Goal: Task Accomplishment & Management: Manage account settings

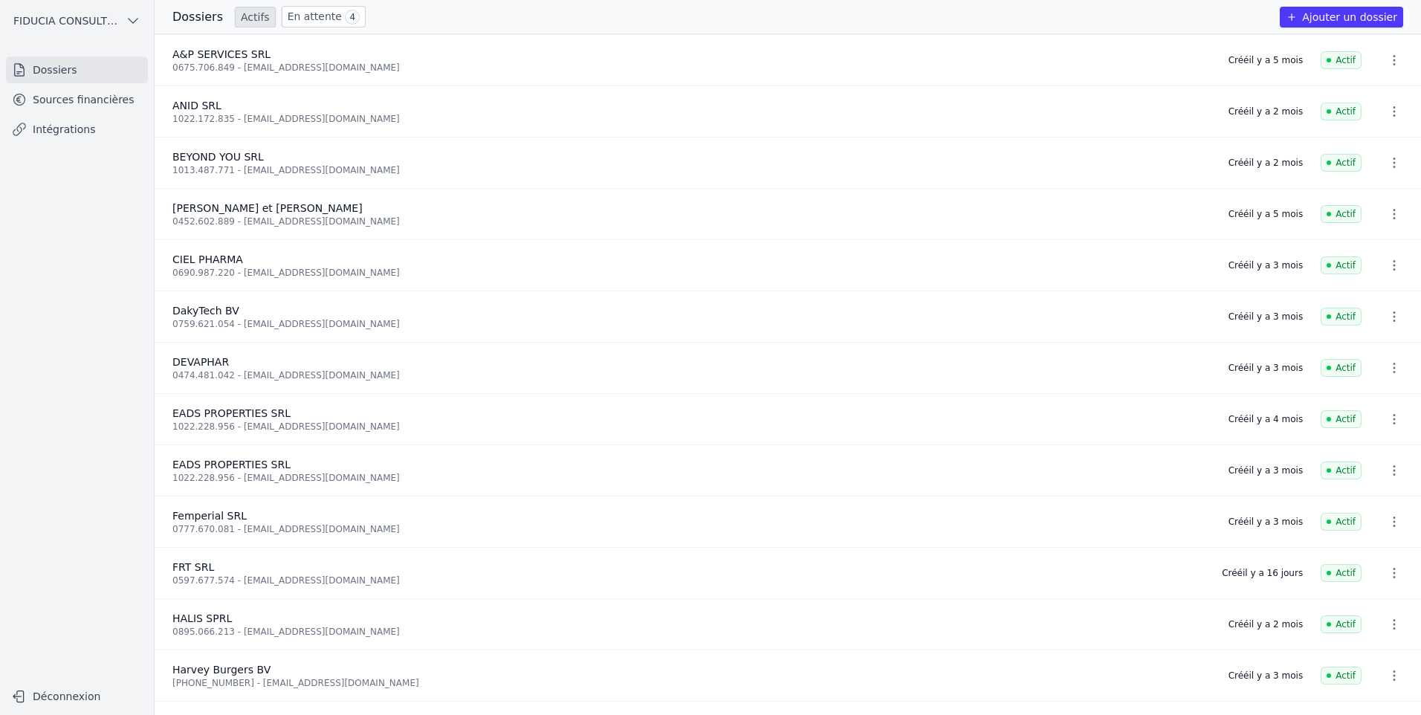
click at [244, 15] on link "Actifs" at bounding box center [255, 17] width 41 height 21
click at [254, 17] on link "Actifs" at bounding box center [255, 17] width 41 height 21
click at [321, 22] on link "En attente 4" at bounding box center [324, 17] width 84 height 22
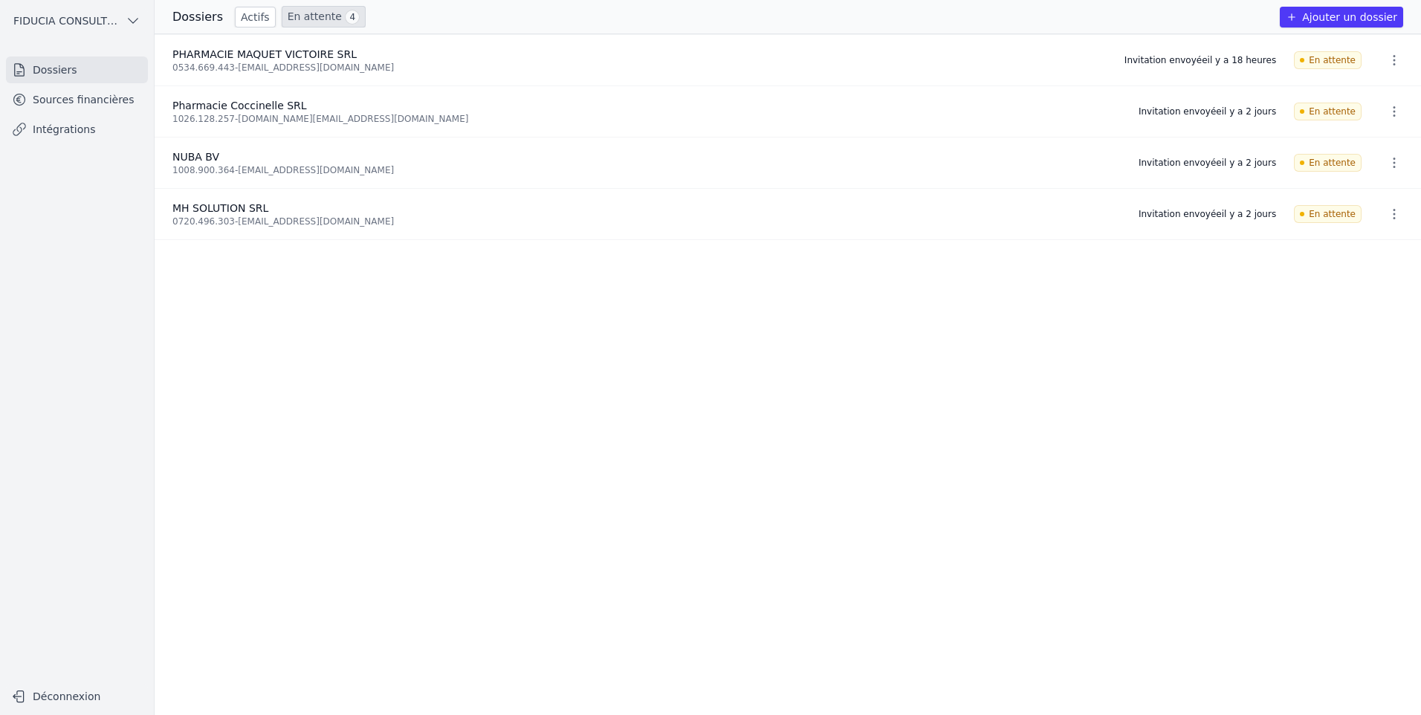
click at [63, 106] on link "Sources financières" at bounding box center [77, 99] width 142 height 27
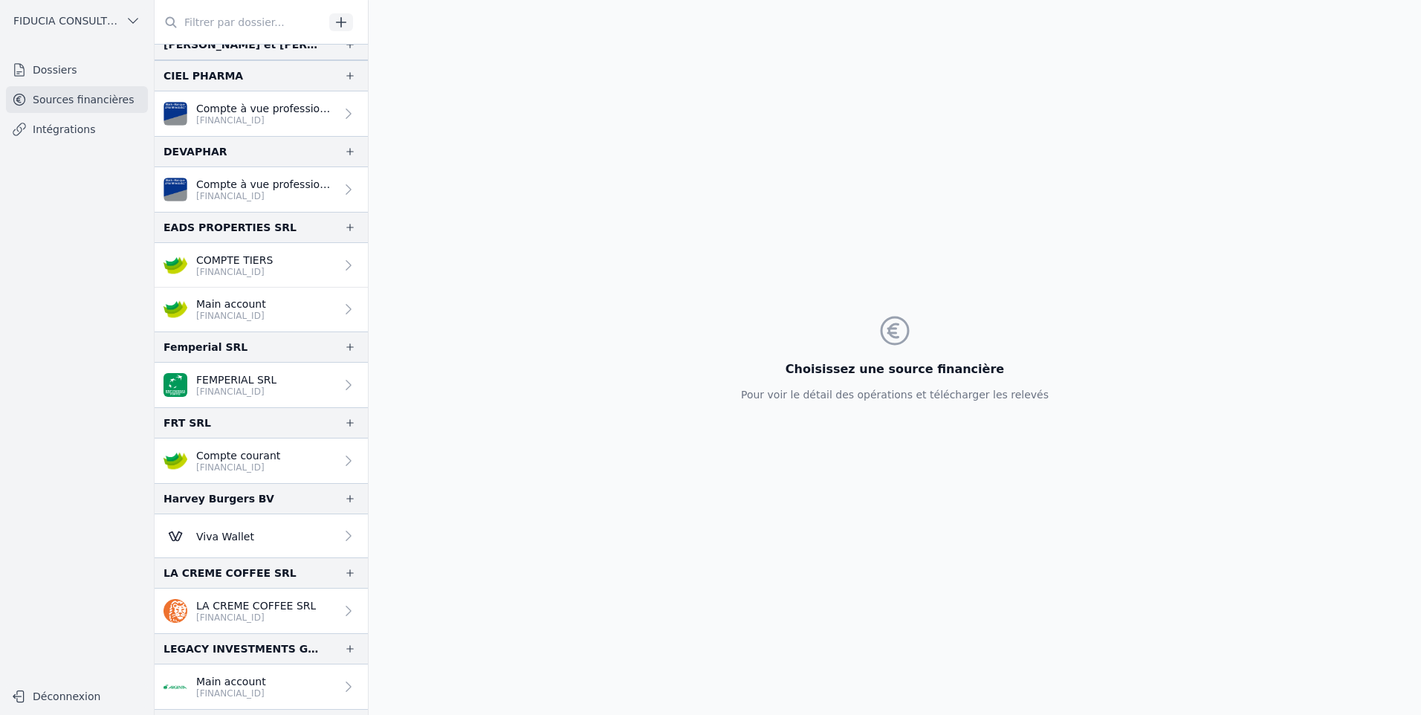
scroll to position [297, 0]
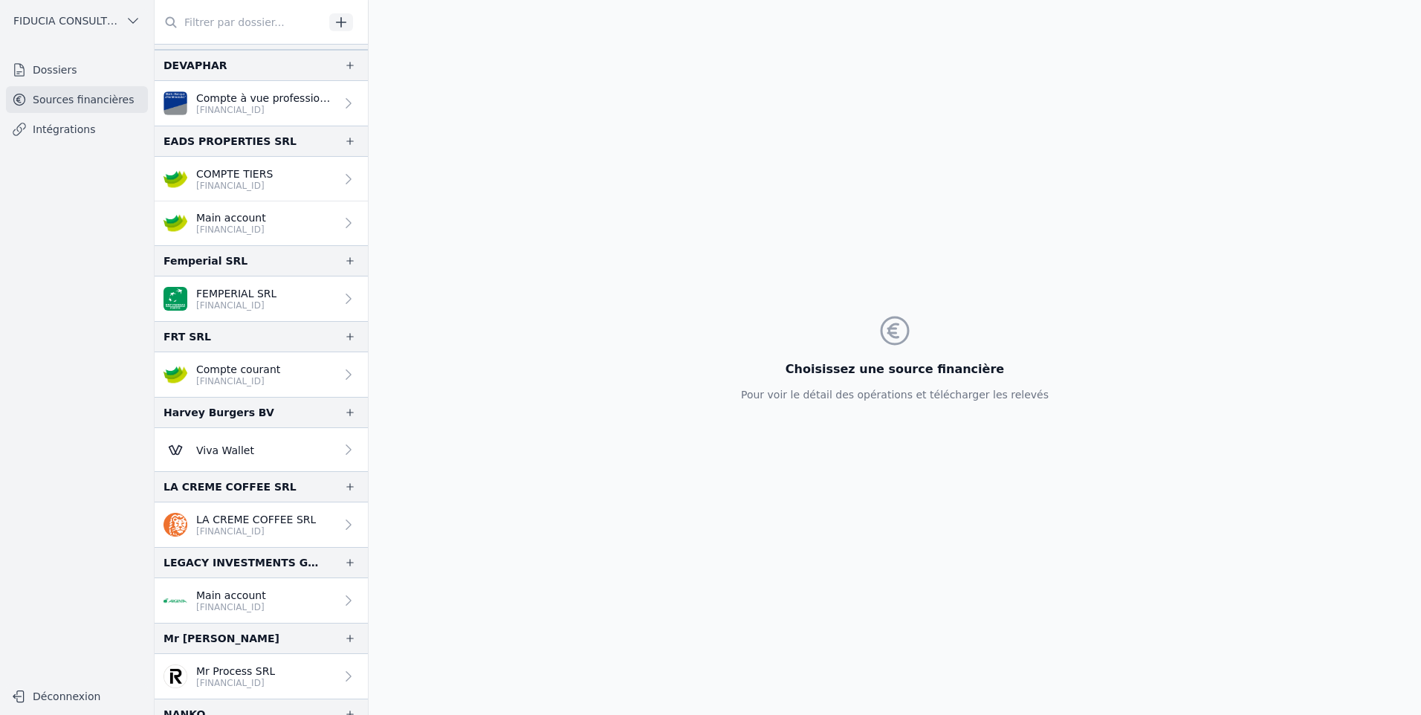
click at [216, 387] on link "Compte courant [FINANCIAL_ID]" at bounding box center [261, 374] width 213 height 45
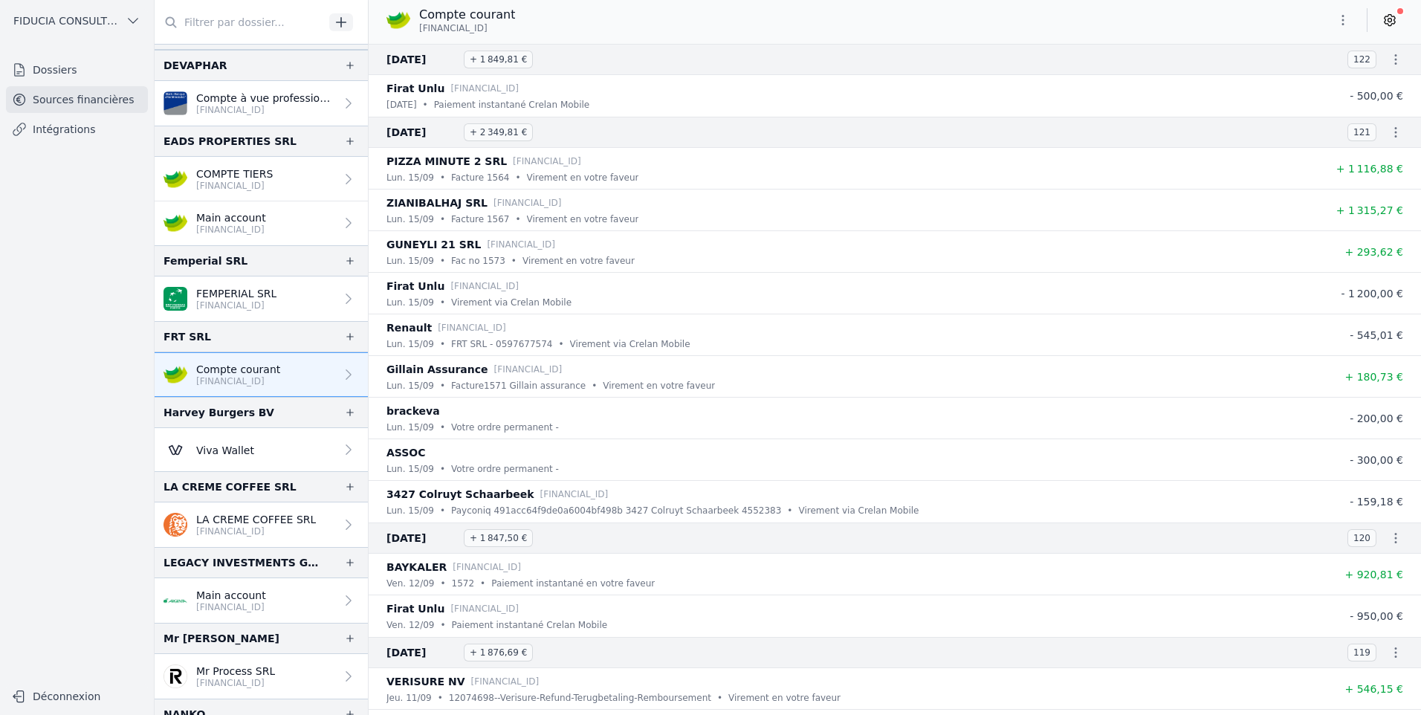
click at [1394, 22] on icon at bounding box center [1389, 20] width 15 height 15
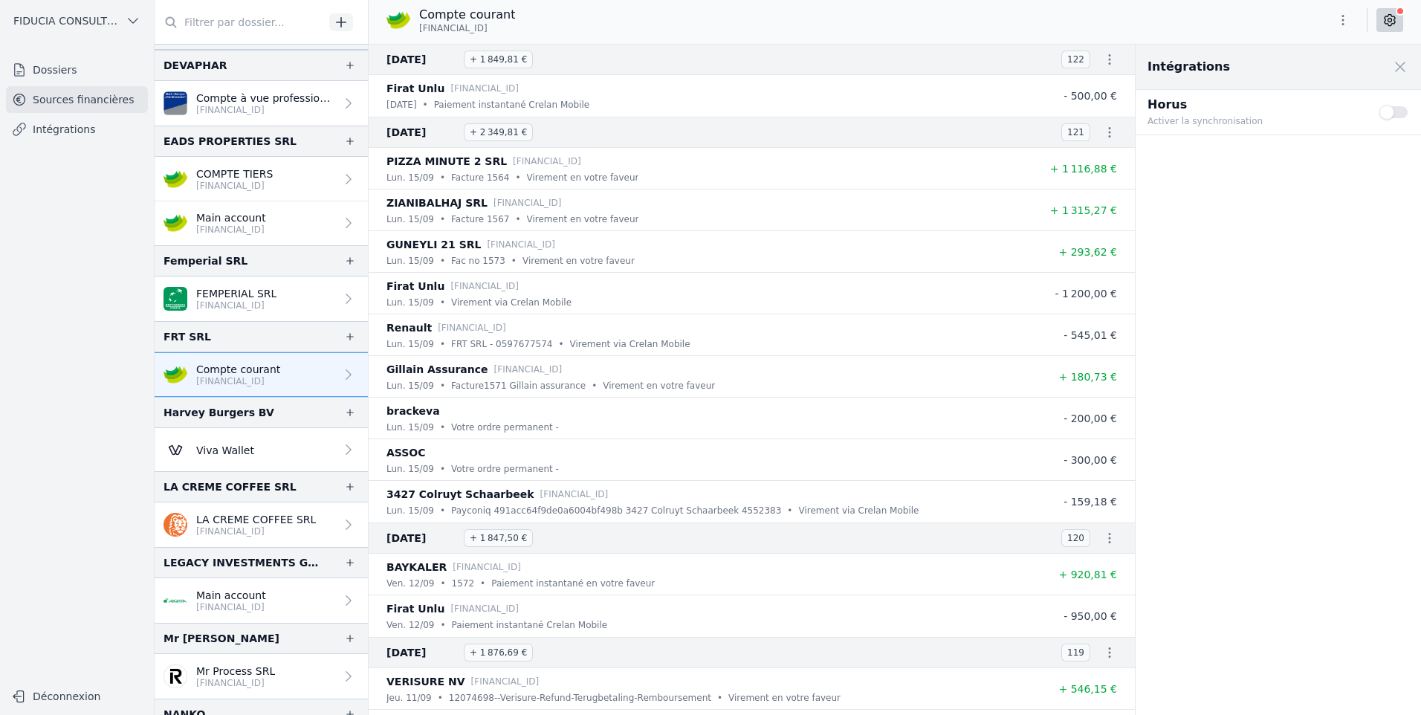
click at [1384, 112] on button "Use setting" at bounding box center [1394, 112] width 30 height 15
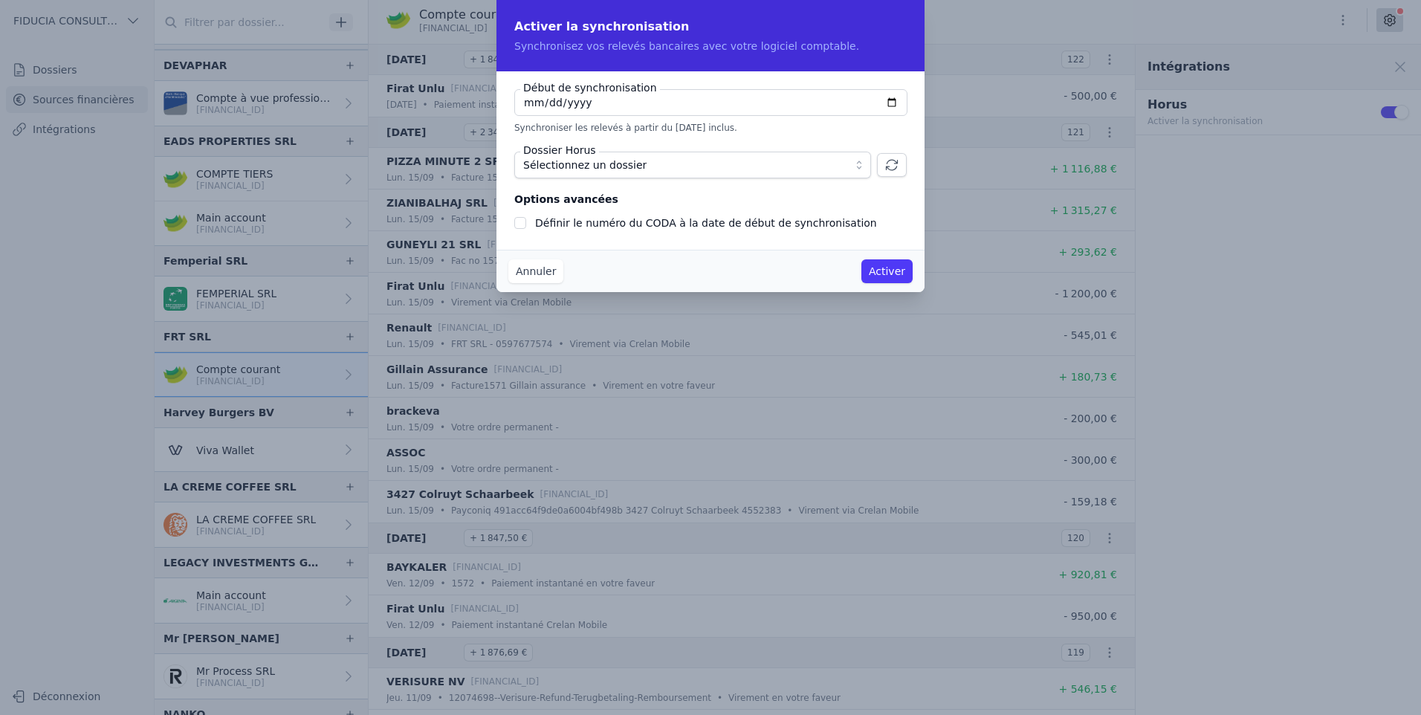
click at [614, 102] on input "[DATE]" at bounding box center [710, 102] width 393 height 27
click at [887, 103] on input "[DATE]" at bounding box center [710, 102] width 393 height 27
type input "[DATE]"
checkbox input "false"
click at [713, 167] on span "Sélectionnez un dossier" at bounding box center [682, 165] width 318 height 18
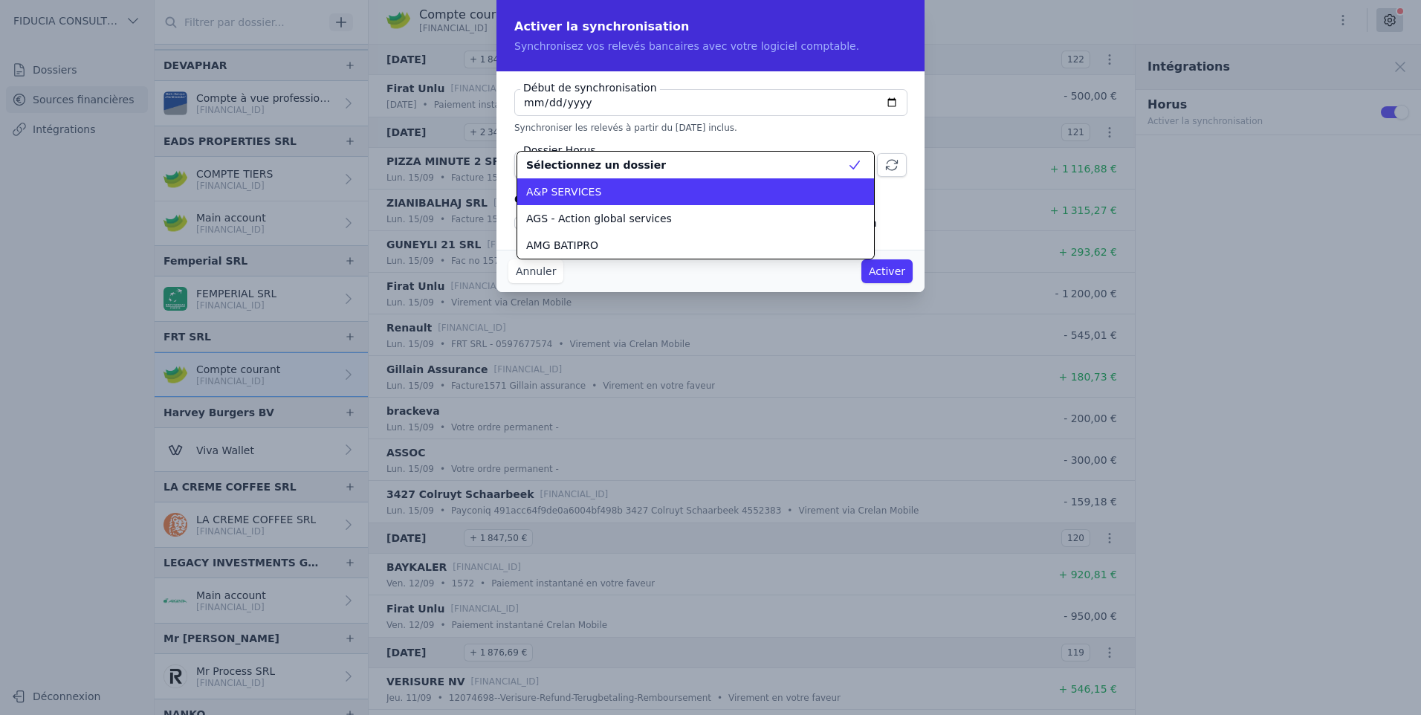
scroll to position [1177, 0]
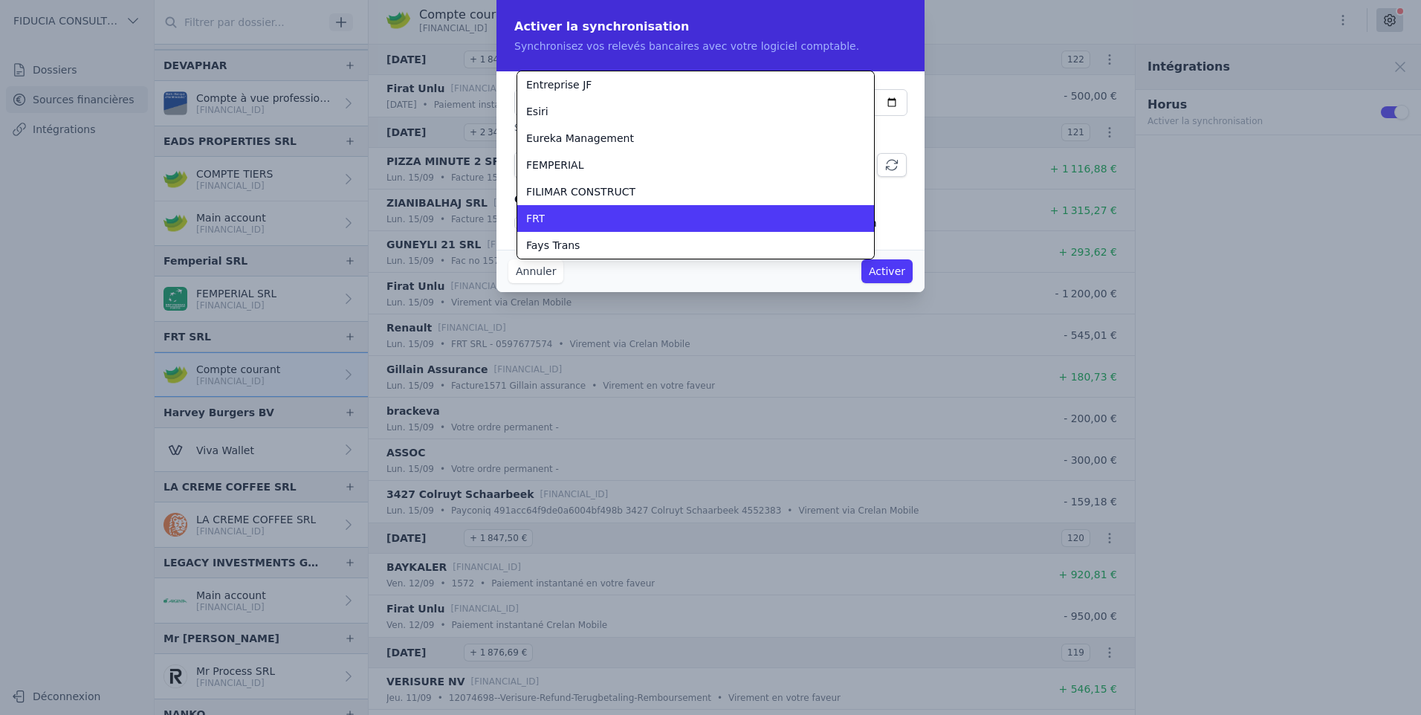
click at [594, 212] on div "FRT" at bounding box center [686, 218] width 321 height 15
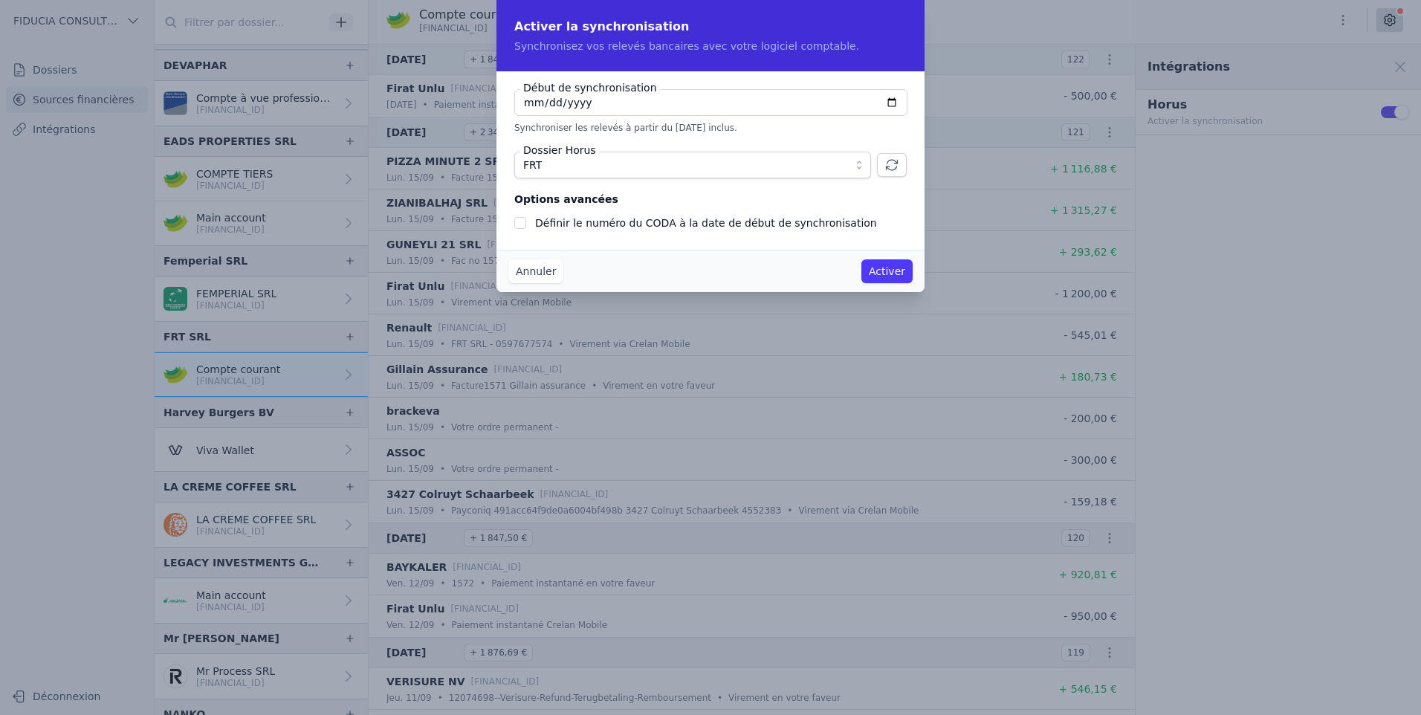
click at [895, 274] on button "Activer" at bounding box center [886, 271] width 51 height 24
click at [892, 275] on button "Activer" at bounding box center [886, 271] width 51 height 24
click at [881, 268] on button "Activer" at bounding box center [886, 271] width 51 height 24
click at [653, 85] on div "Début de synchronisation [DATE] Synchroniser les relevés à partir du [DATE] inc…" at bounding box center [710, 160] width 428 height 178
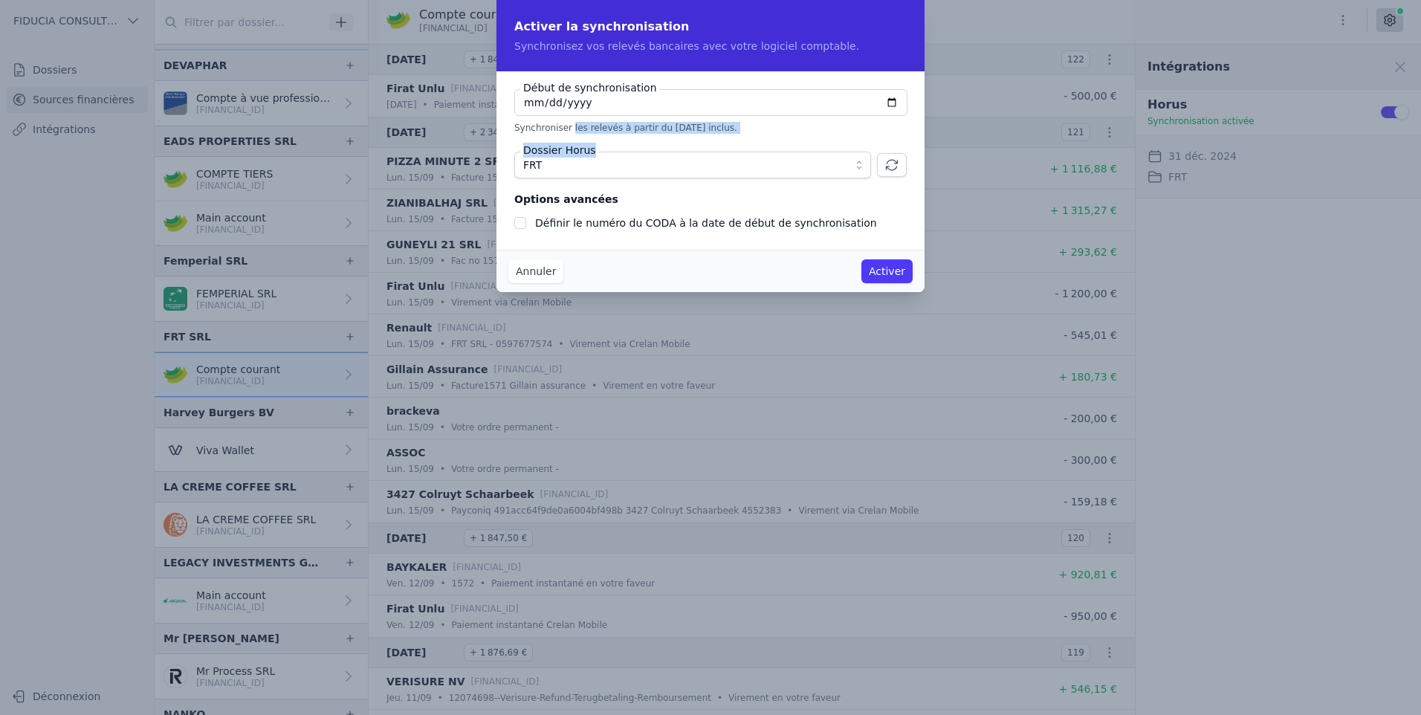
drag, startPoint x: 589, startPoint y: 134, endPoint x: 615, endPoint y: 136, distance: 26.1
click at [615, 136] on fieldset "Début de synchronisation [DATE] Synchroniser les relevés à partir du [DATE] inc…" at bounding box center [710, 133] width 392 height 89
drag, startPoint x: 615, startPoint y: 136, endPoint x: 609, endPoint y: 144, distance: 10.1
click at [609, 144] on fieldset "Début de synchronisation [DATE] Synchroniser les relevés à partir du [DATE] inc…" at bounding box center [710, 133] width 392 height 89
click at [602, 92] on label "Début de synchronisation" at bounding box center [590, 87] width 140 height 15
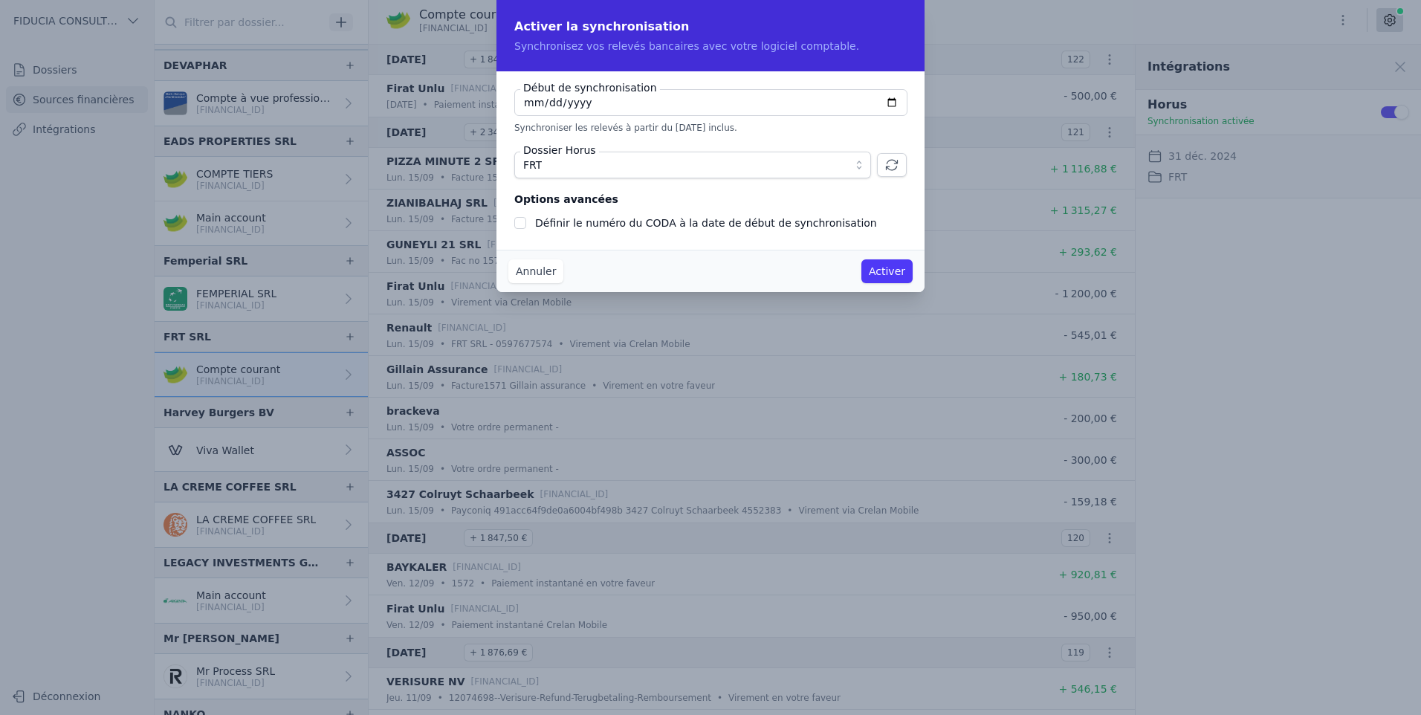
click at [602, 92] on input "[DATE]" at bounding box center [710, 102] width 393 height 27
click at [641, 101] on input "[DATE]" at bounding box center [710, 102] width 393 height 27
click at [887, 163] on icon "button" at bounding box center [891, 165] width 11 height 10
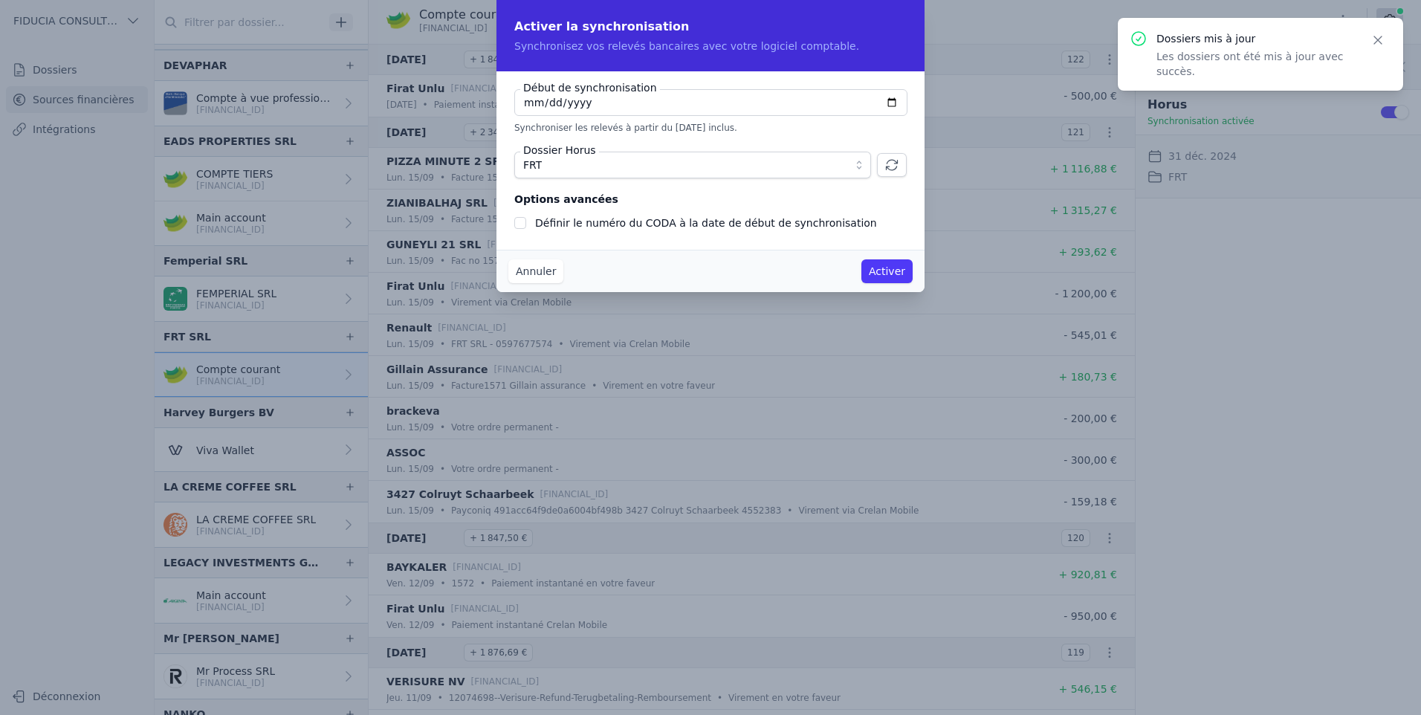
click at [882, 274] on button "Activer" at bounding box center [886, 271] width 51 height 24
drag, startPoint x: 882, startPoint y: 274, endPoint x: 861, endPoint y: 185, distance: 91.7
click at [881, 270] on button "Activer" at bounding box center [886, 271] width 51 height 24
click at [895, 106] on input "[DATE]" at bounding box center [710, 102] width 393 height 27
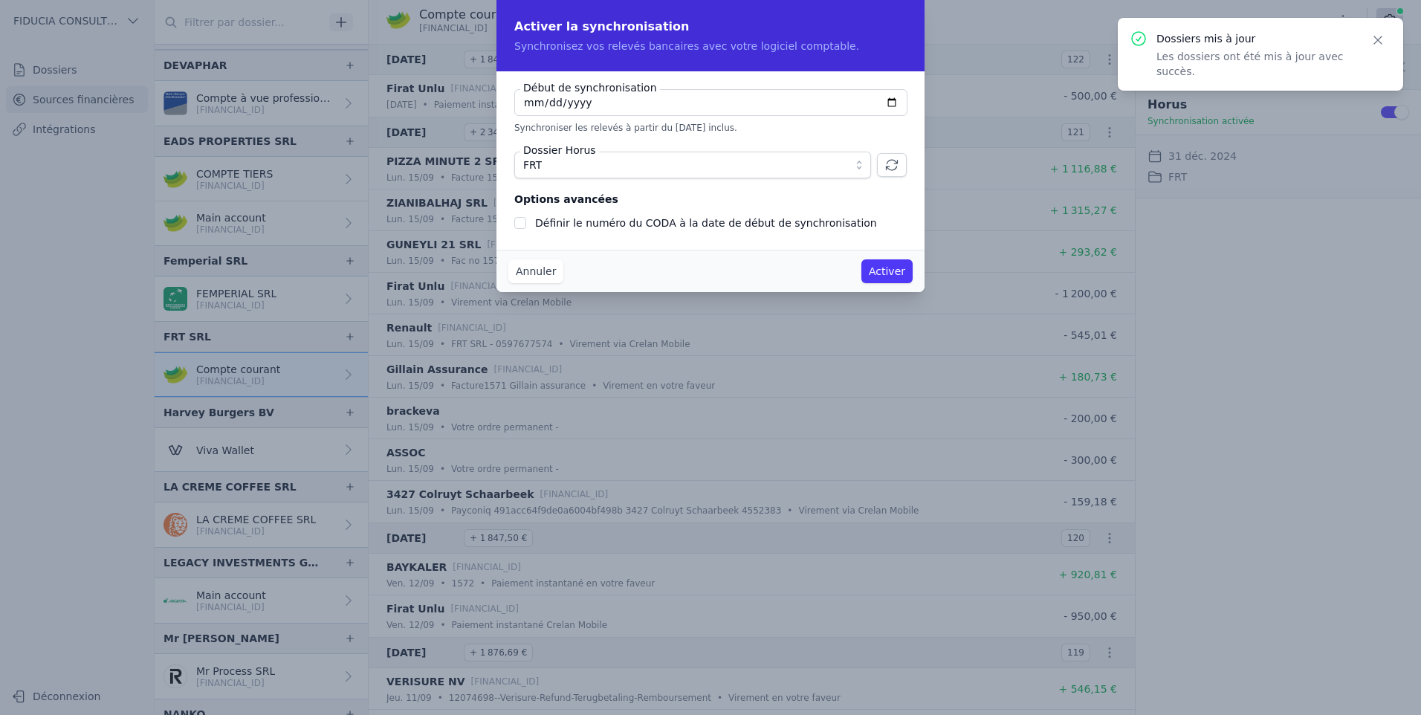
type input "[DATE]"
click at [878, 272] on button "Activer" at bounding box center [886, 271] width 51 height 24
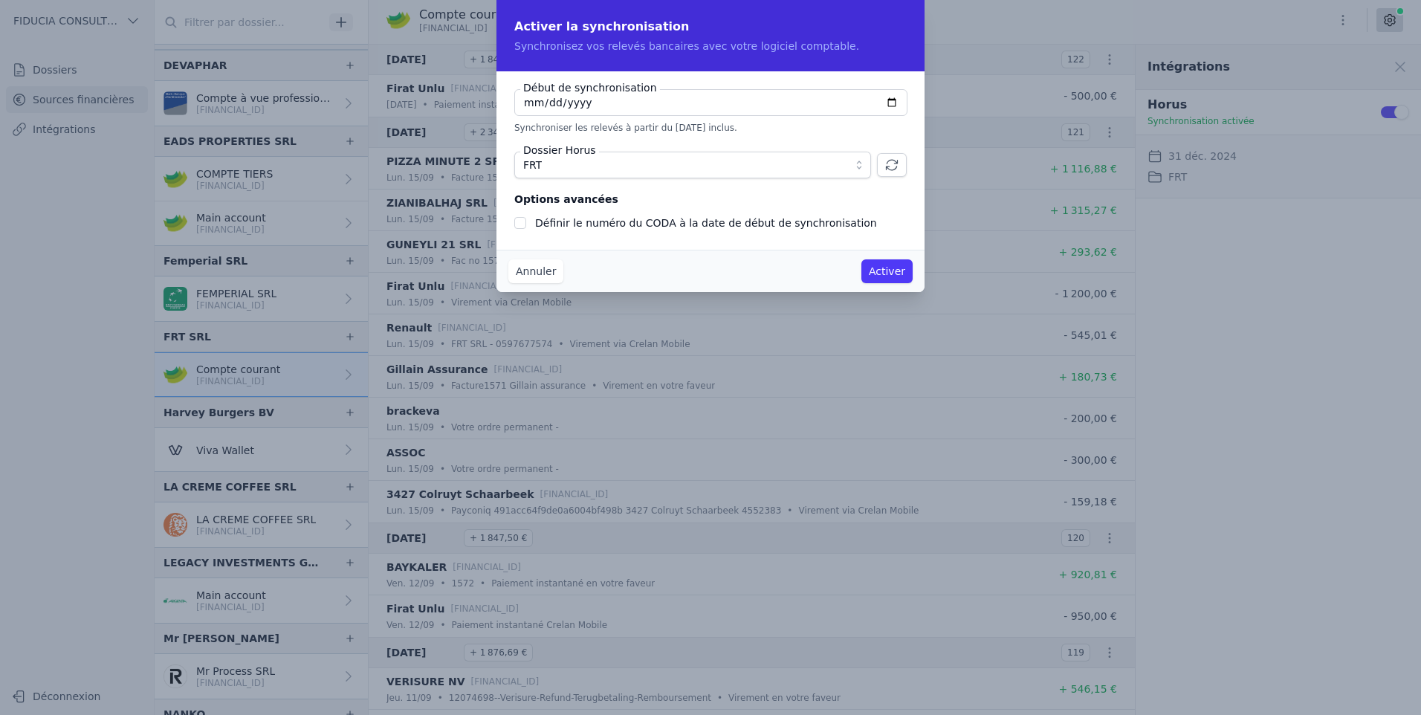
click at [878, 272] on button "Activer" at bounding box center [886, 271] width 51 height 24
click at [878, 271] on button "Activer" at bounding box center [886, 271] width 51 height 24
click at [878, 270] on button "Activer" at bounding box center [886, 271] width 51 height 24
click at [528, 227] on div "Définir le numéro du CODA à la date de début de synchronisation" at bounding box center [710, 223] width 392 height 18
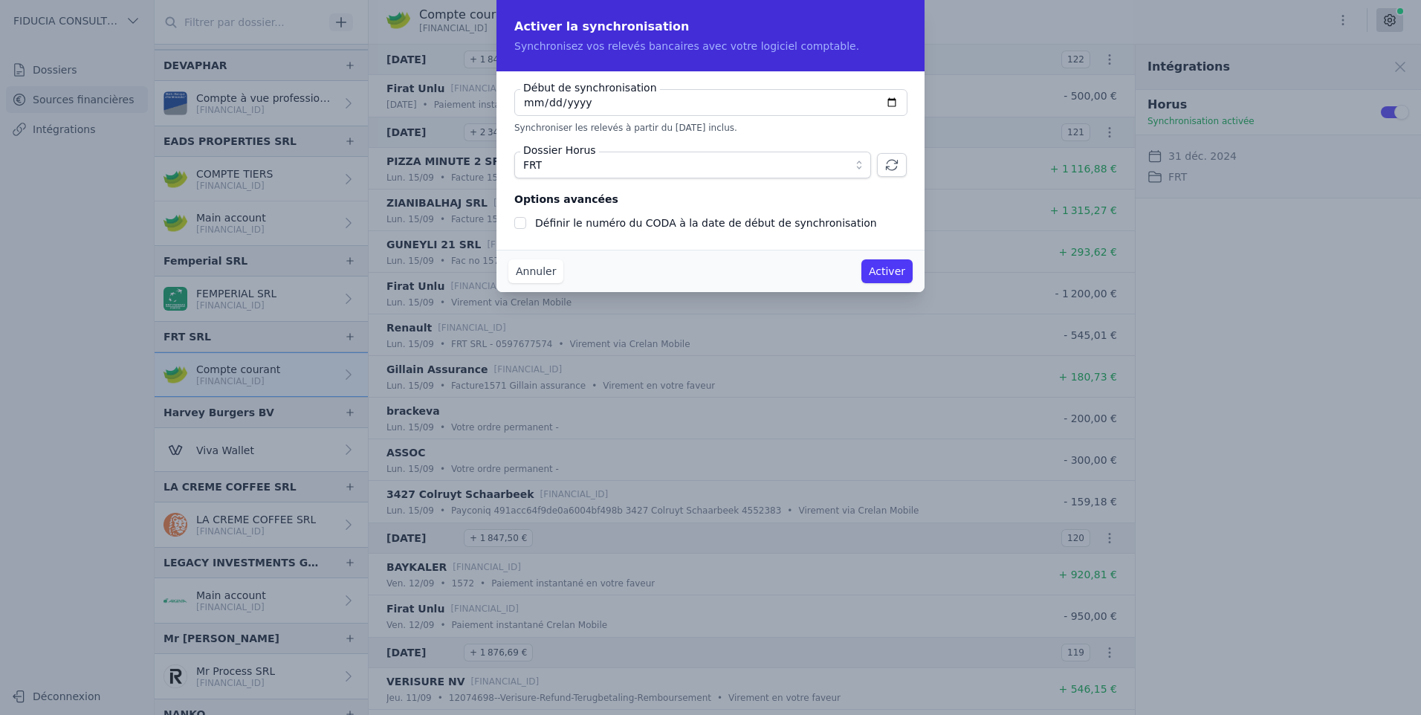
click at [517, 220] on input "Définir le numéro du CODA à la date de début de synchronisation" at bounding box center [520, 223] width 12 height 12
checkbox input "true"
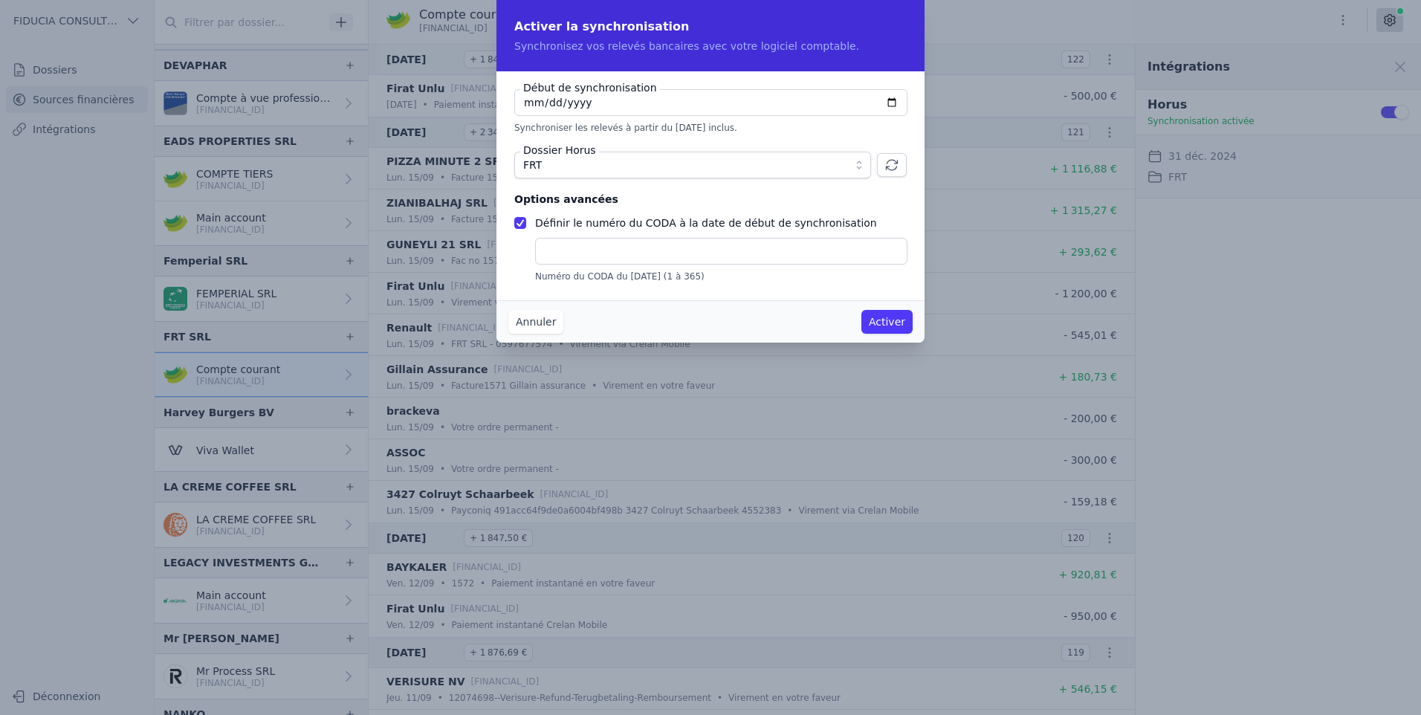
click at [562, 243] on input "text" at bounding box center [721, 251] width 372 height 27
type input "1"
click at [884, 324] on button "Activer" at bounding box center [886, 322] width 51 height 24
click at [531, 324] on button "Annuler" at bounding box center [535, 322] width 55 height 24
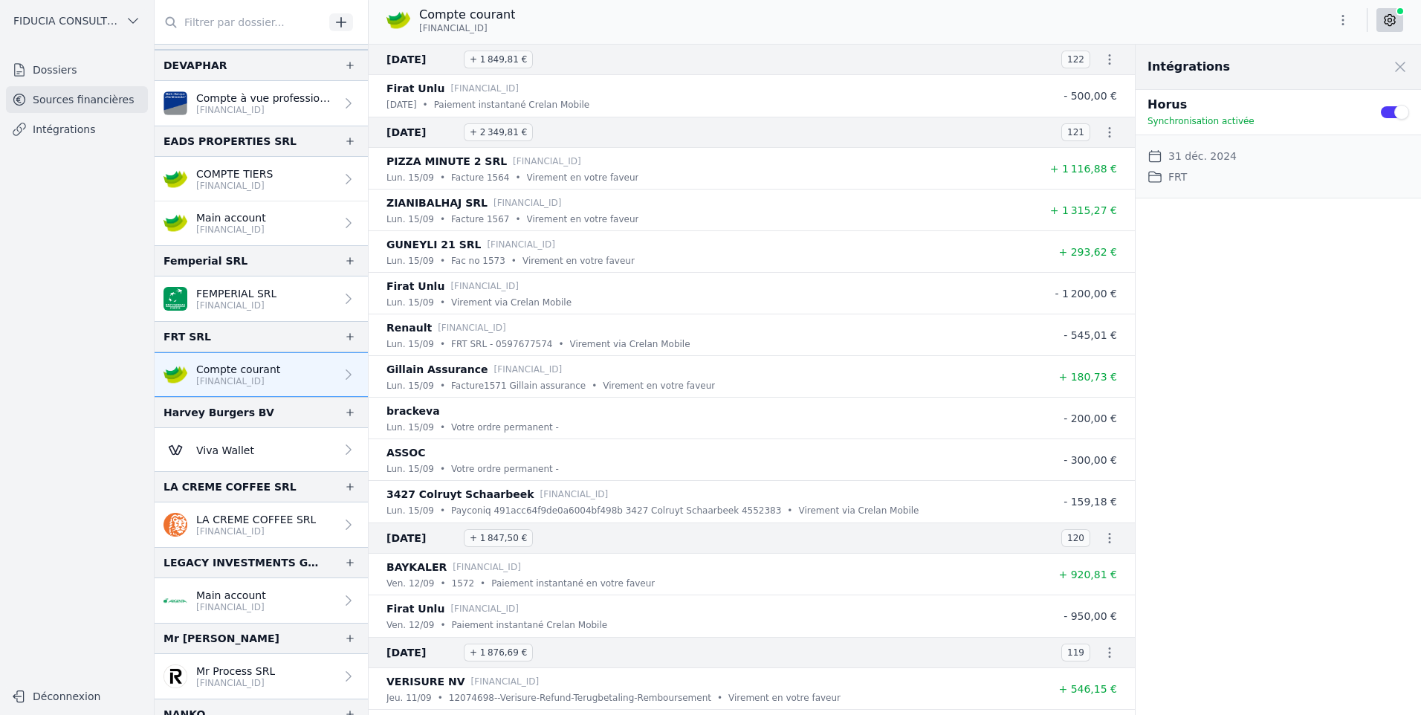
click at [1239, 239] on div "Intégrations Close panel Horus Synchronisation activée Use setting Date de débu…" at bounding box center [1277, 380] width 285 height 670
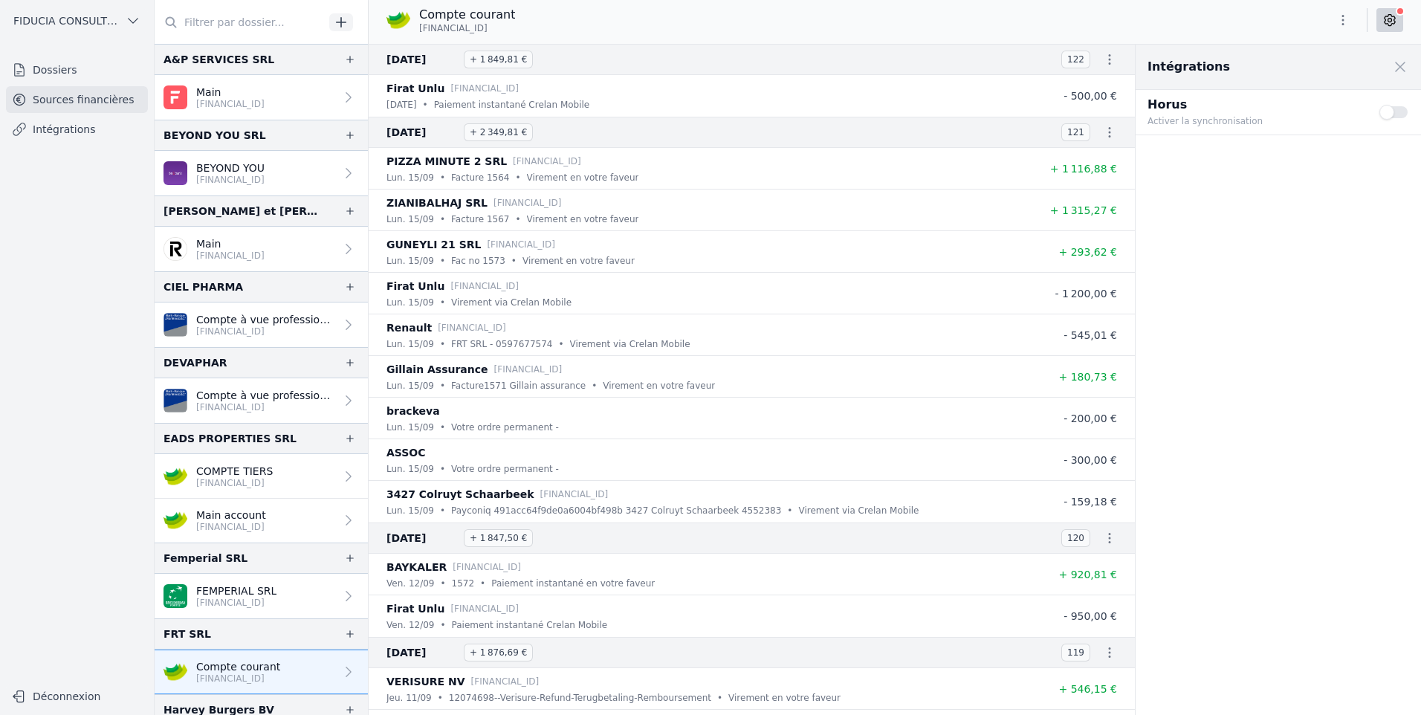
click at [1398, 110] on button "Use setting" at bounding box center [1394, 112] width 30 height 15
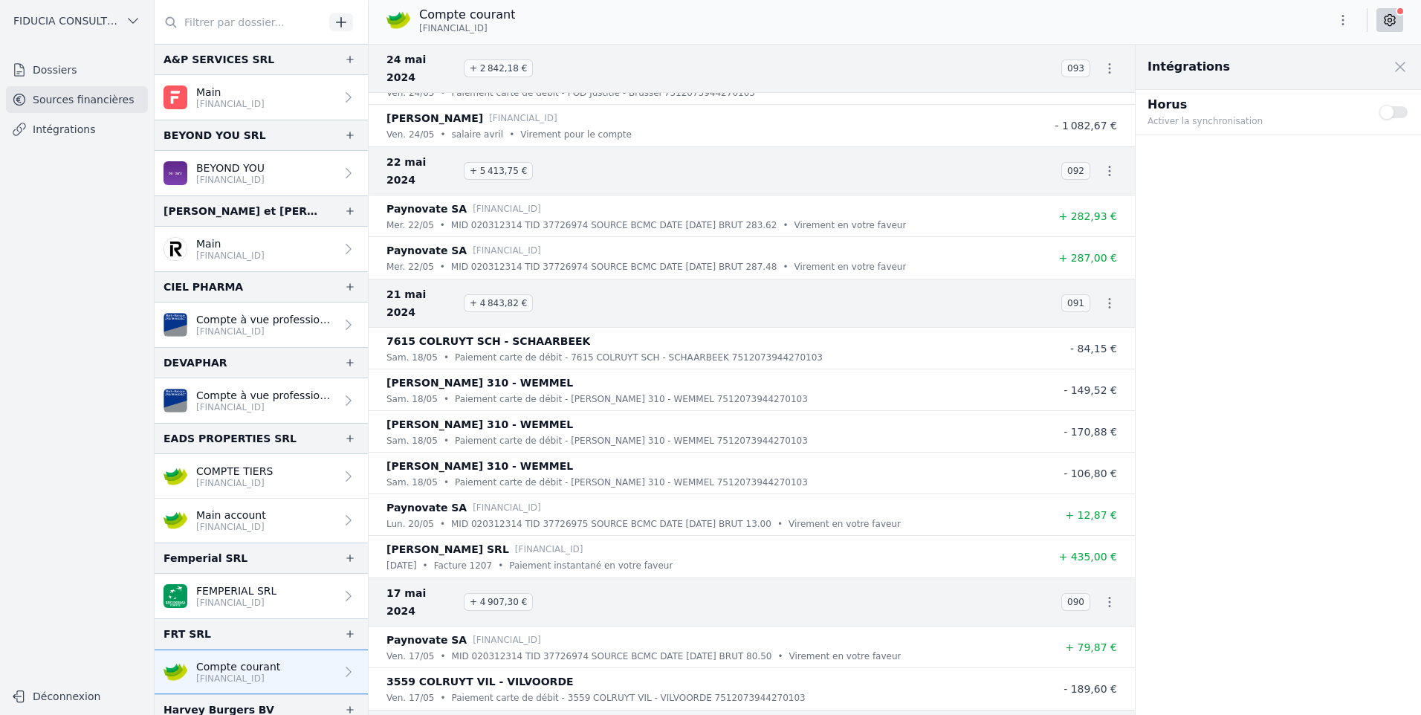
scroll to position [47261, 0]
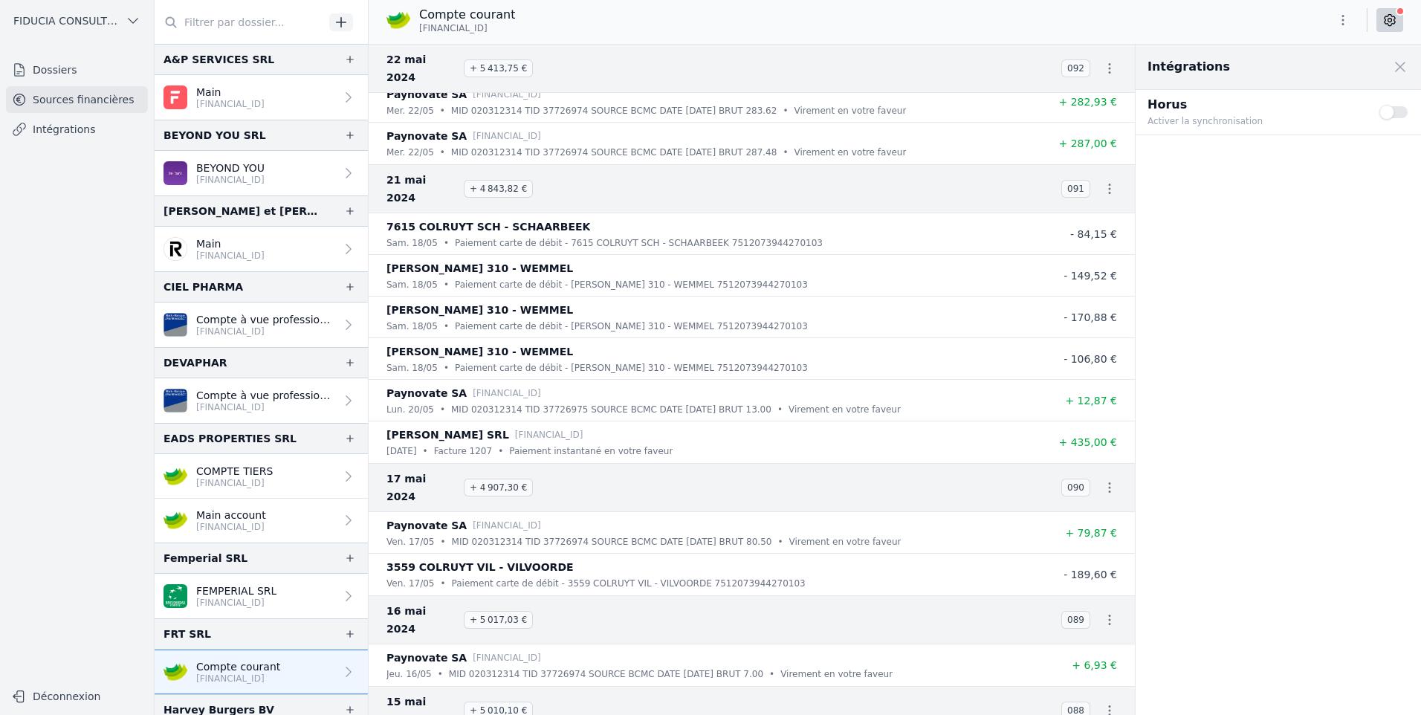
click at [1344, 19] on icon "button" at bounding box center [1342, 20] width 15 height 15
click at [1299, 81] on button "Exporter" at bounding box center [1307, 78] width 107 height 27
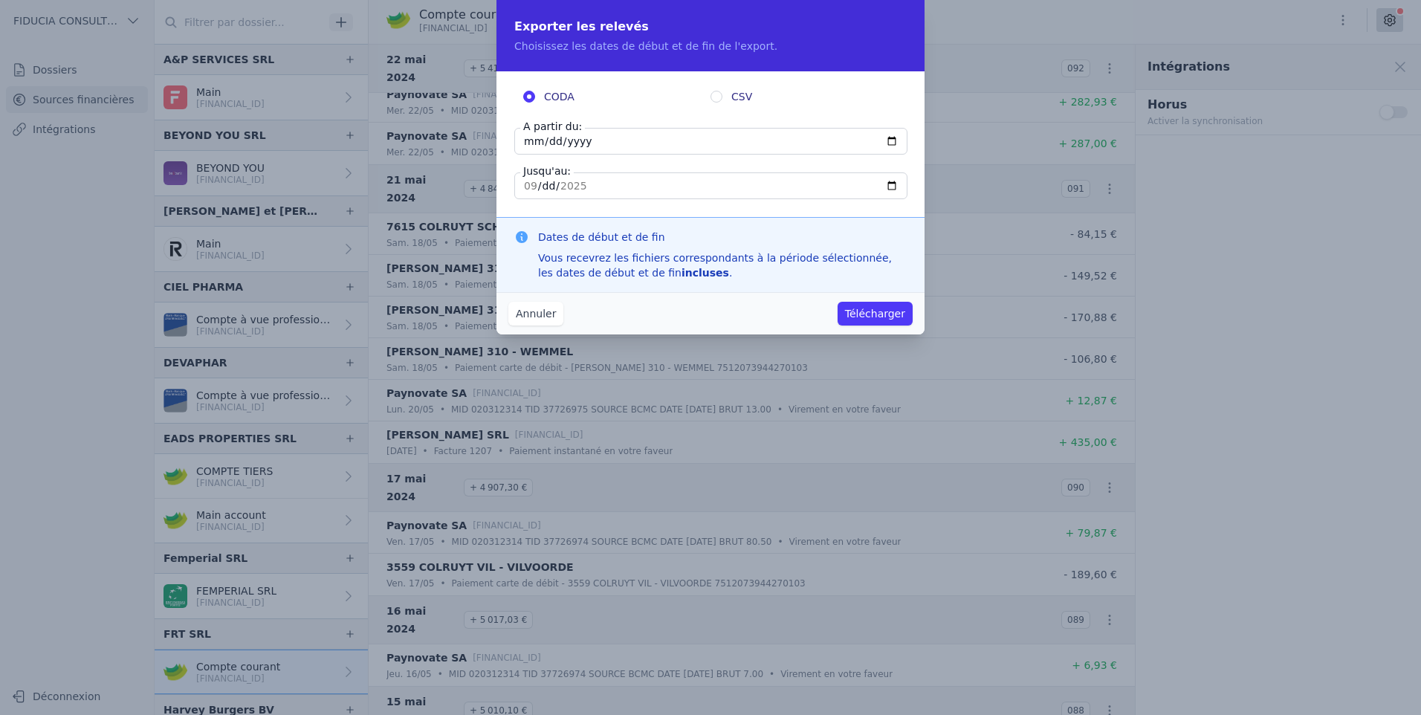
click at [633, 143] on input "2025-09-16" at bounding box center [710, 141] width 393 height 27
click at [525, 325] on button "Annuler" at bounding box center [535, 314] width 55 height 24
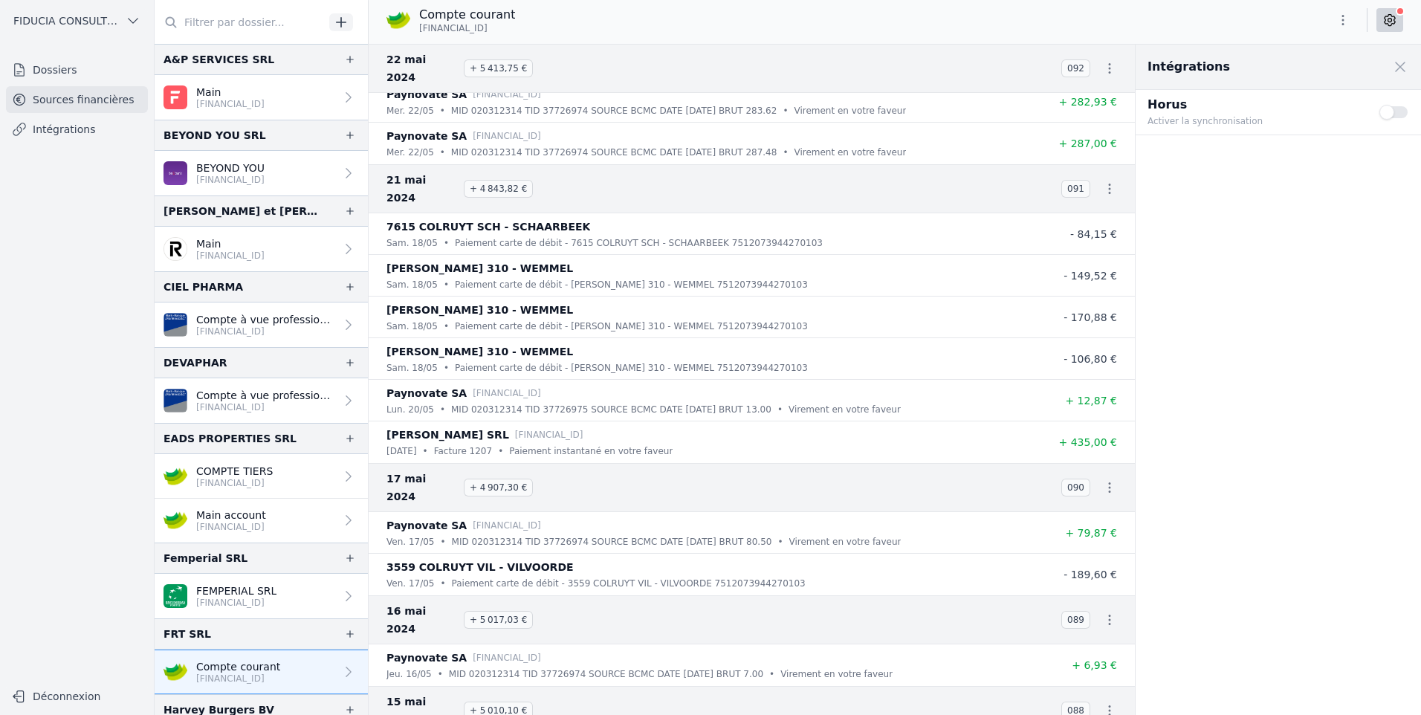
click at [1176, 205] on div "Intégrations Close panel Horus Activer la synchronisation Use setting" at bounding box center [1277, 380] width 285 height 670
click at [1102, 61] on icon "button" at bounding box center [1109, 68] width 15 height 15
click at [1101, 54] on div at bounding box center [710, 357] width 1421 height 715
click at [1102, 61] on icon "button" at bounding box center [1109, 68] width 15 height 15
click at [1077, 90] on link "Télécharger les CODA" at bounding box center [1060, 86] width 136 height 27
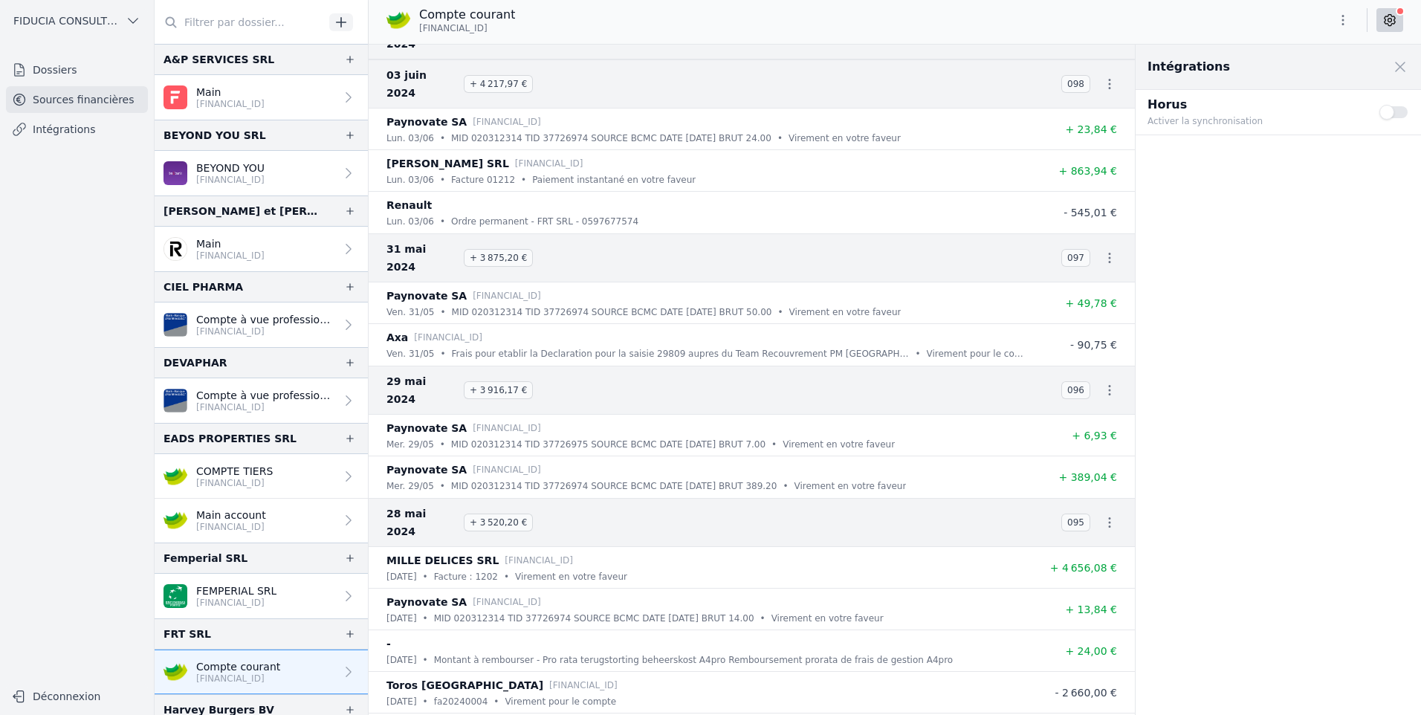
scroll to position [45700, 0]
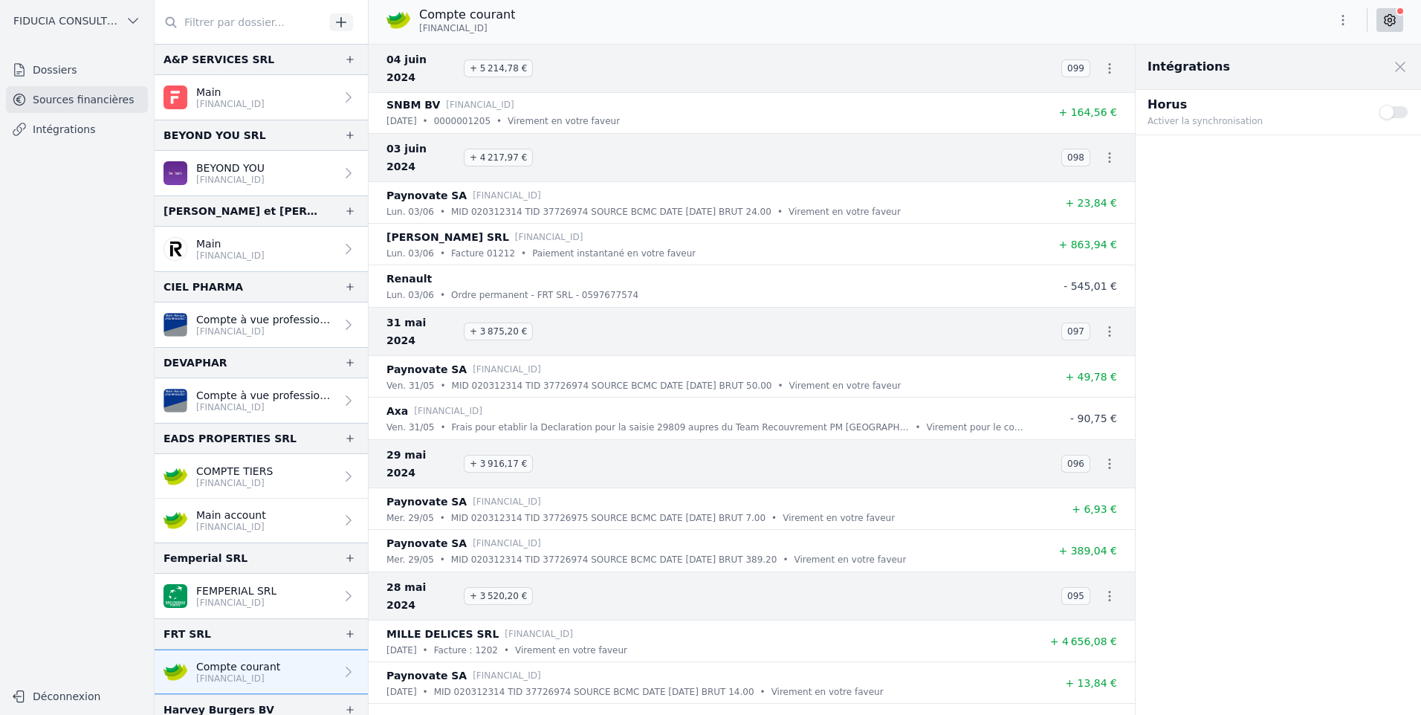
click at [1355, 367] on div "Intégrations Close panel Horus Activer la synchronisation Use setting" at bounding box center [1277, 380] width 285 height 670
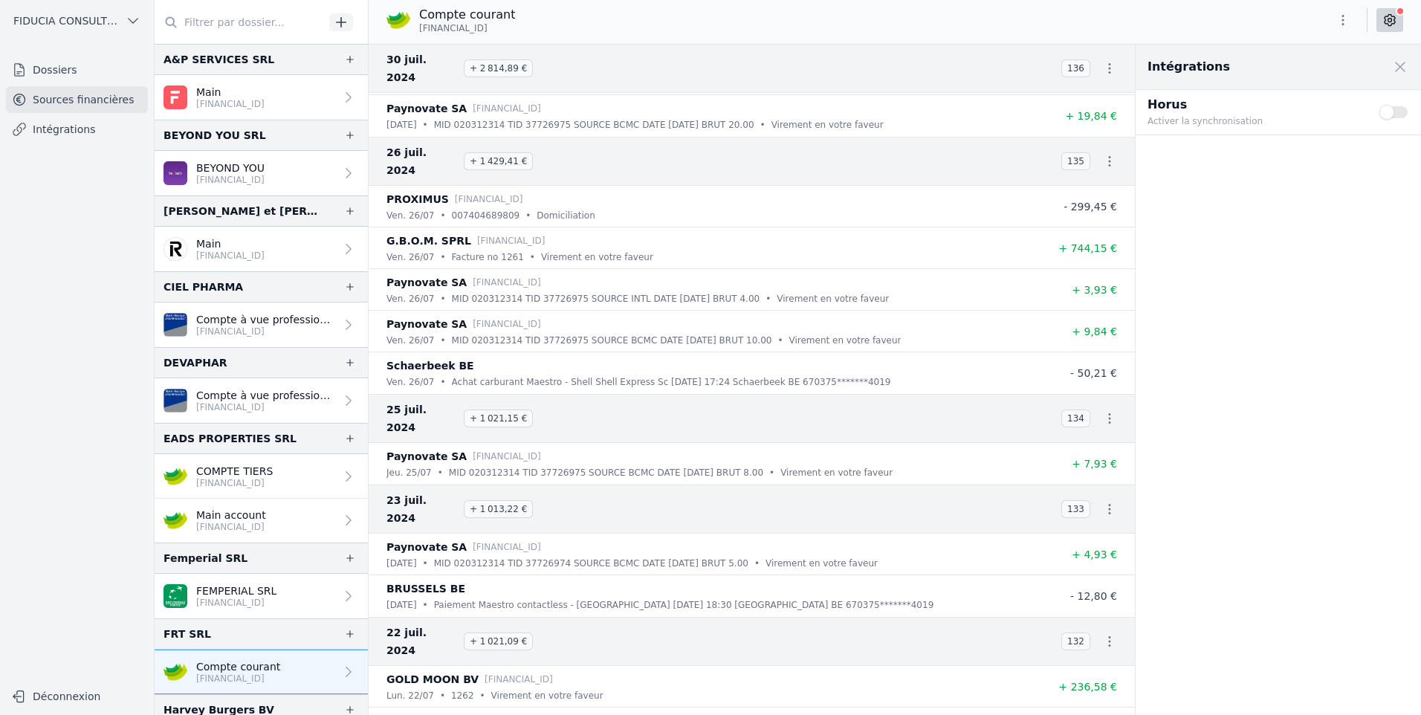
scroll to position [38344, 0]
